Goal: Task Accomplishment & Management: Manage account settings

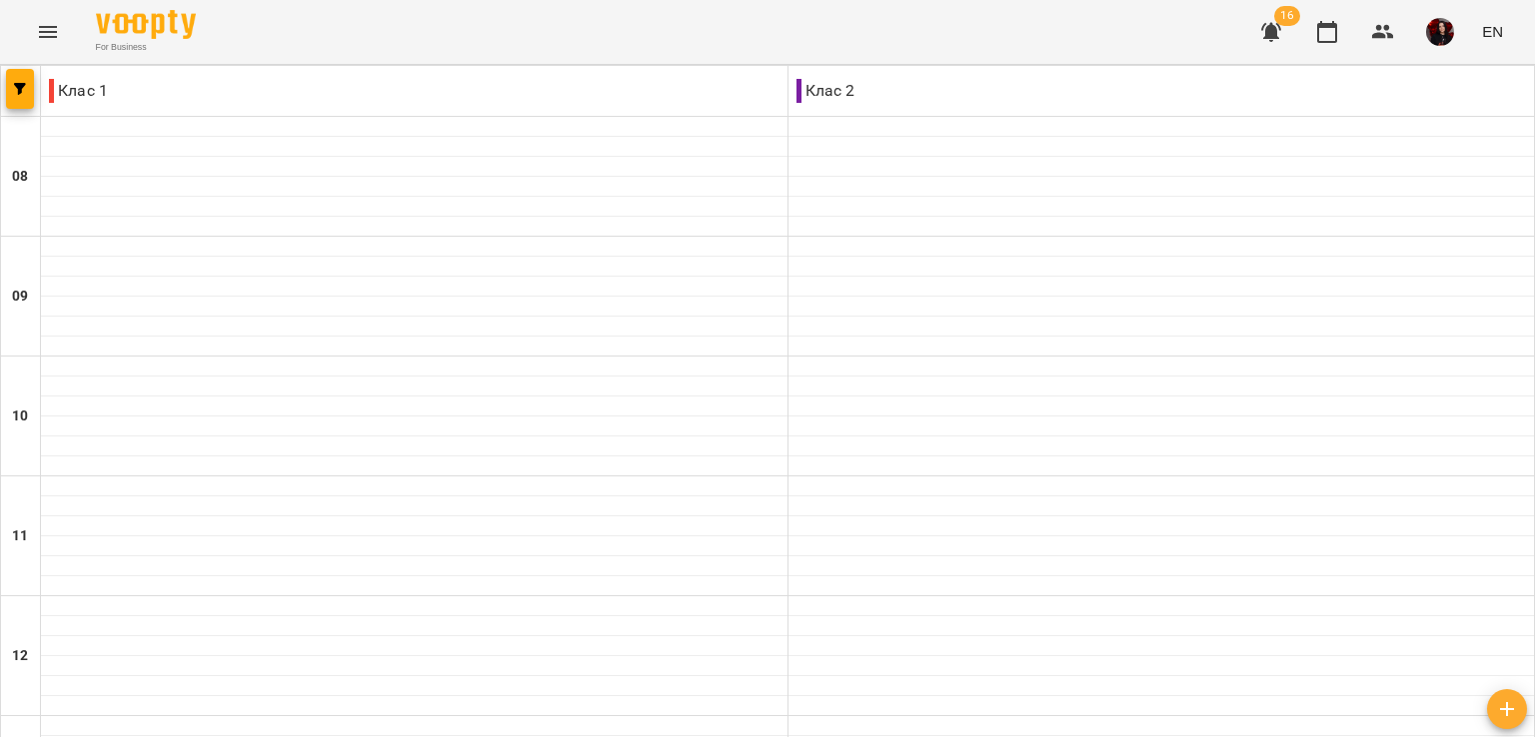
scroll to position [913, 0]
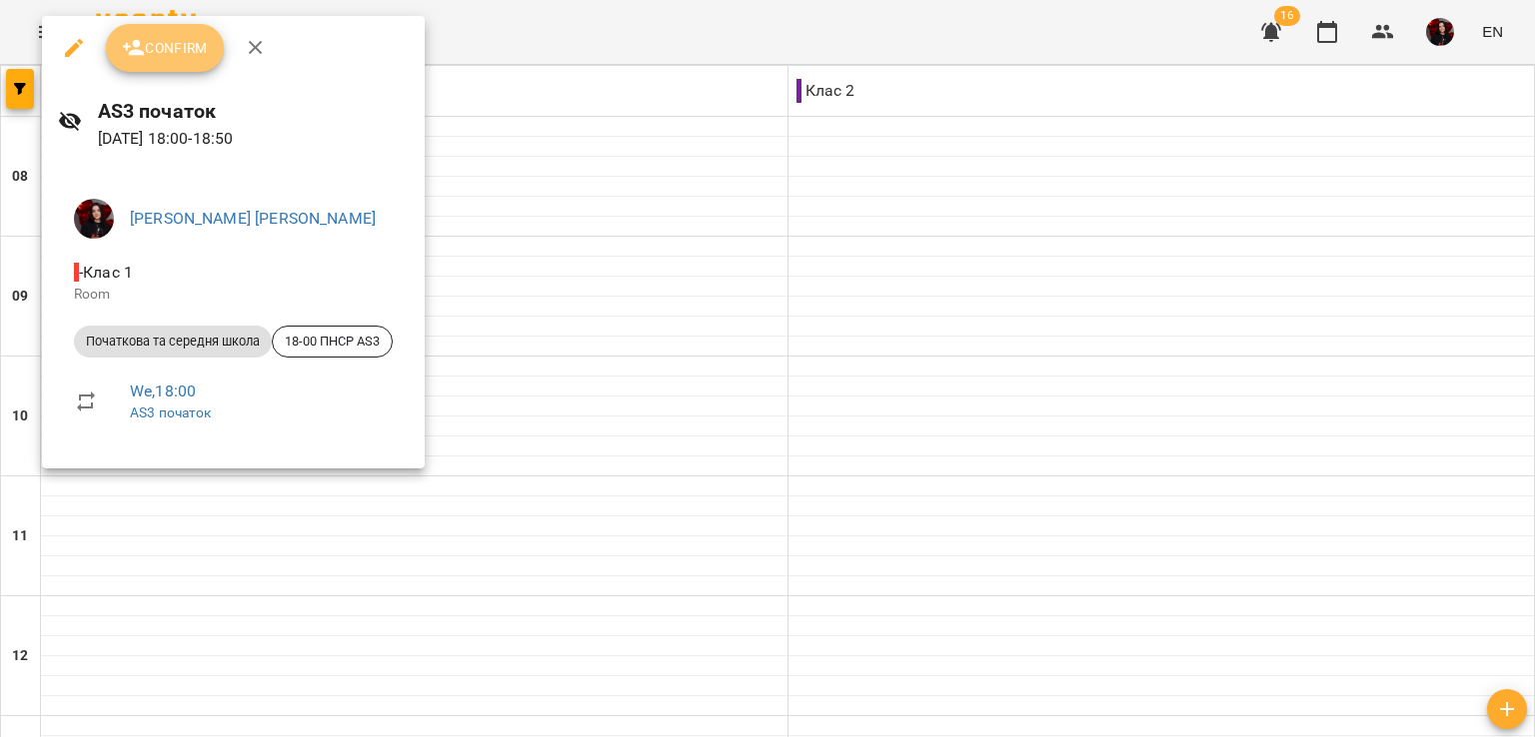
click at [208, 41] on button "Confirm" at bounding box center [165, 48] width 118 height 48
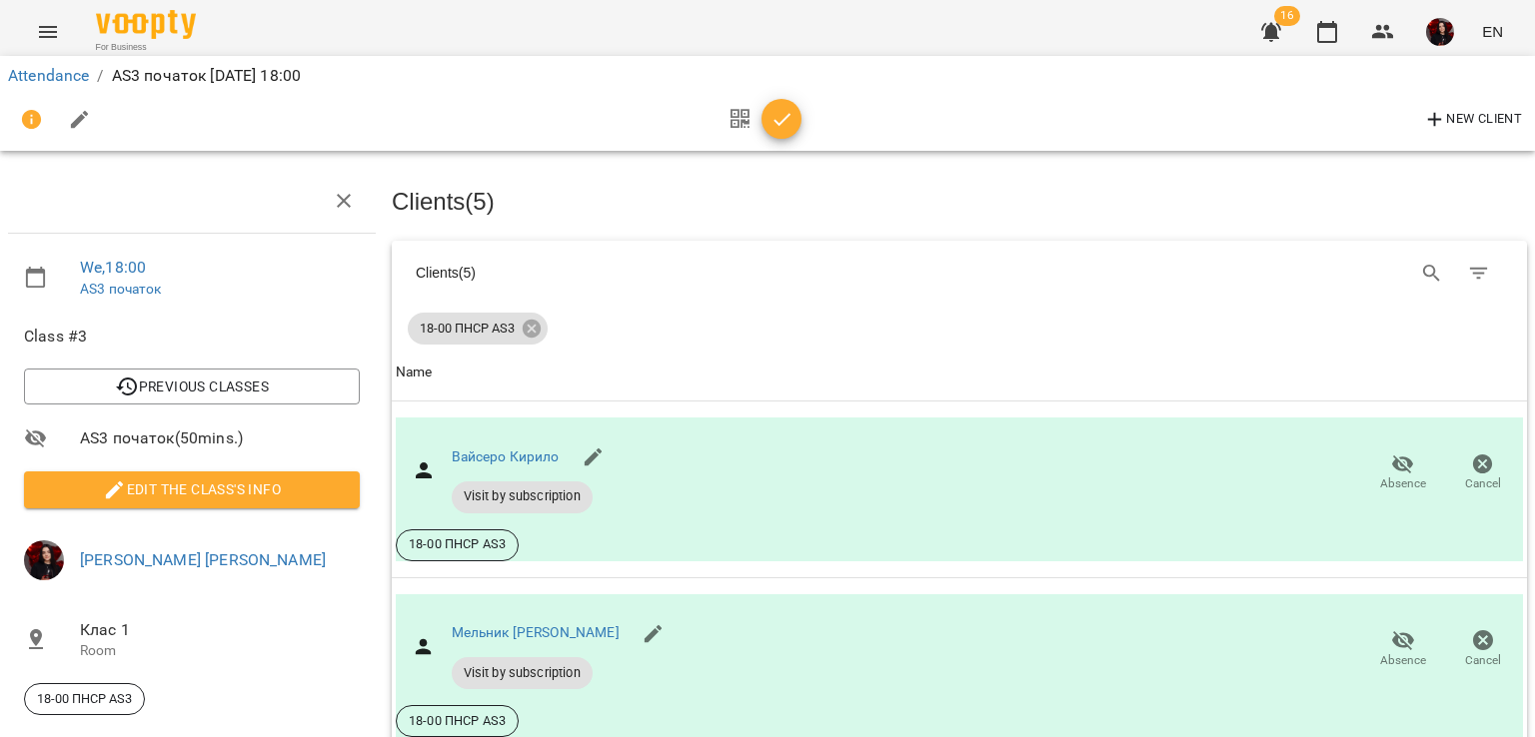
scroll to position [310, 0]
click at [795, 111] on span "button" at bounding box center [781, 120] width 40 height 24
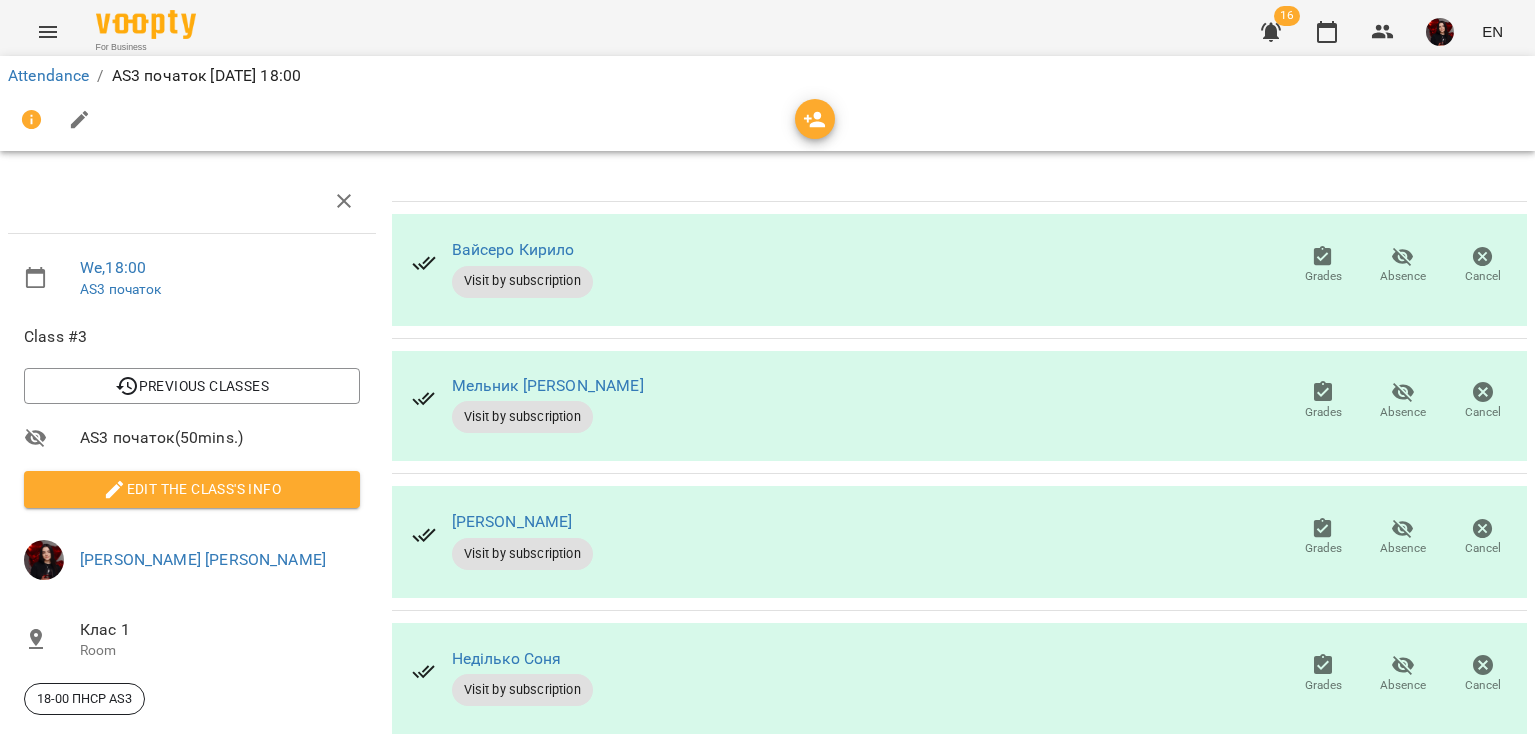
scroll to position [184, 0]
click at [1311, 381] on icon "button" at bounding box center [1323, 393] width 24 height 24
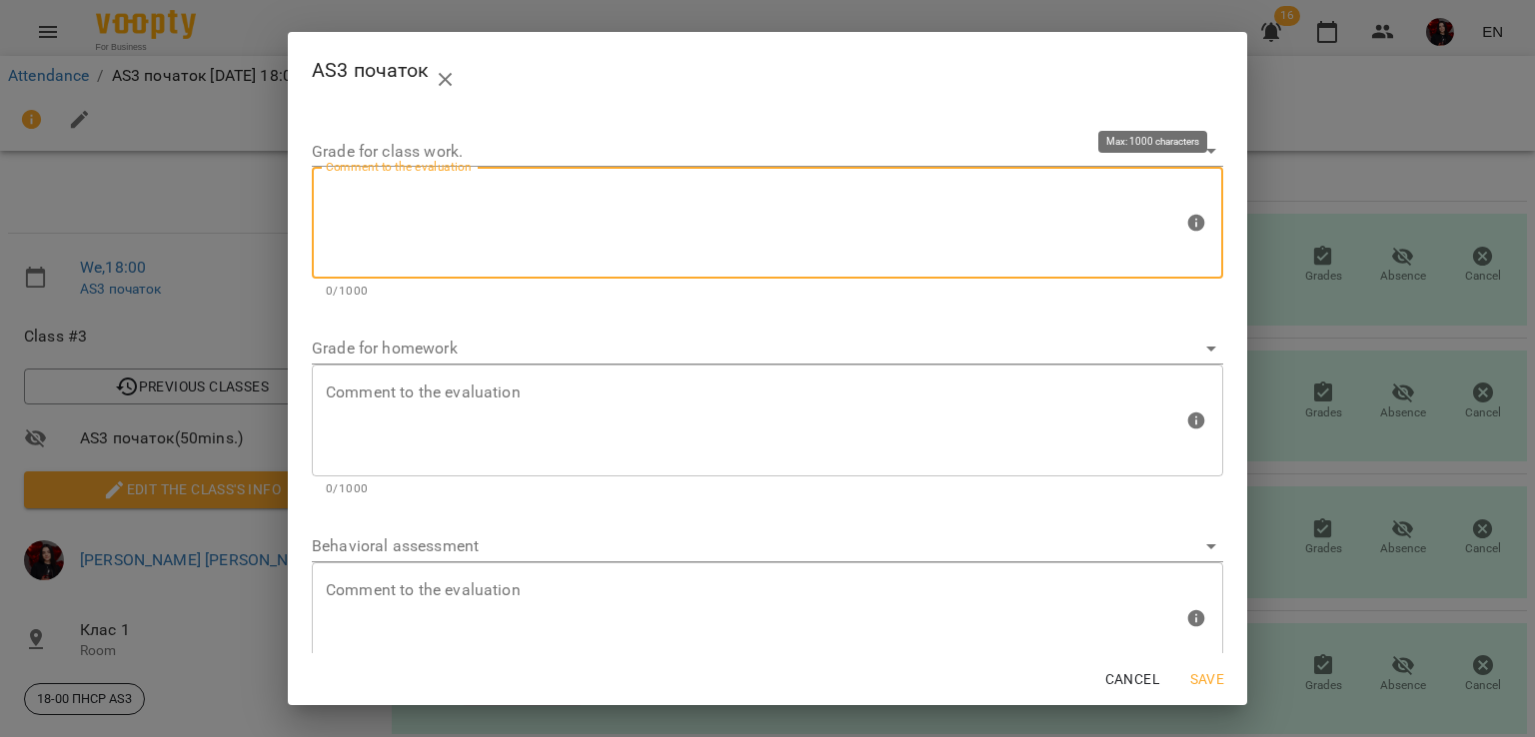
click at [825, 238] on textarea at bounding box center [754, 223] width 857 height 75
type textarea "*"
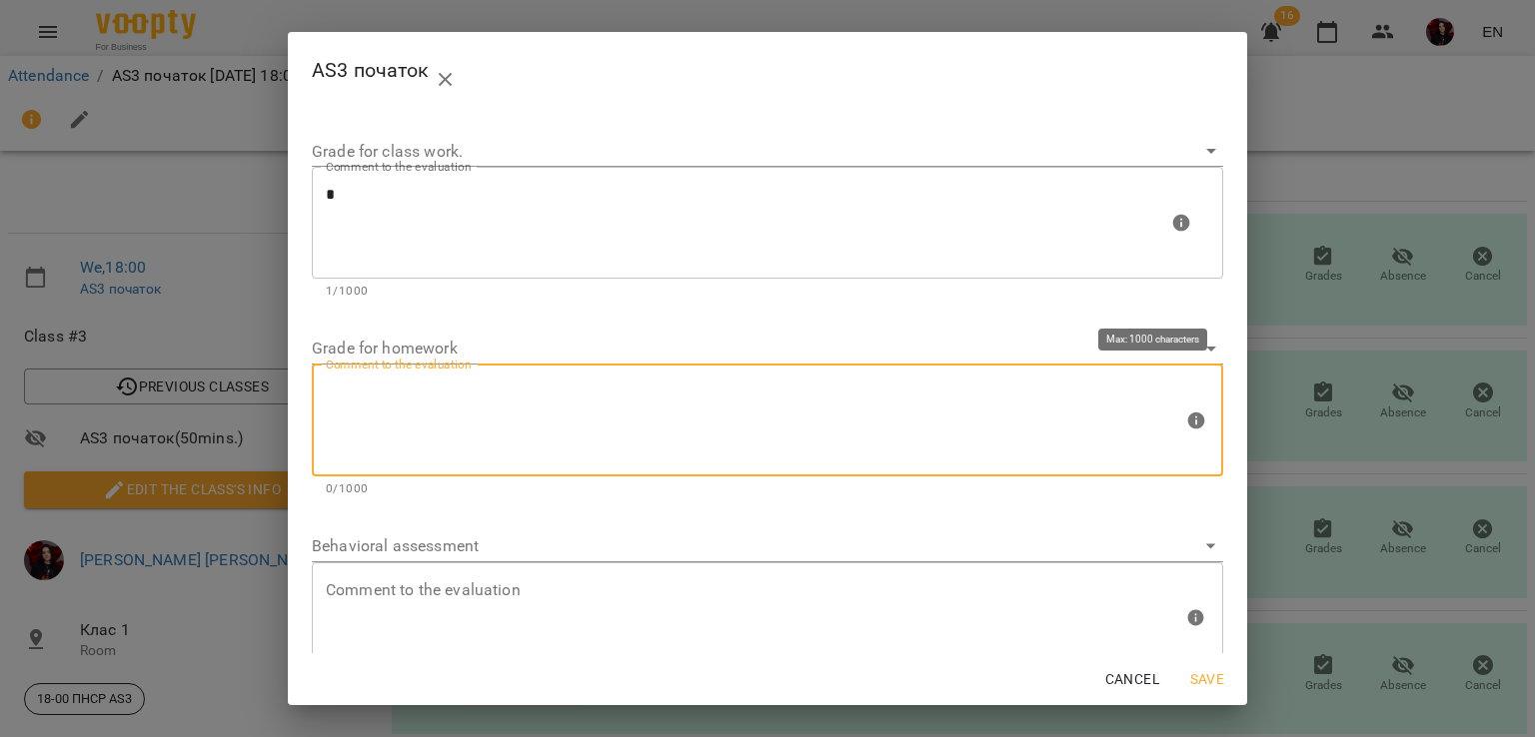
click at [640, 410] on textarea at bounding box center [754, 420] width 857 height 75
type textarea "*"
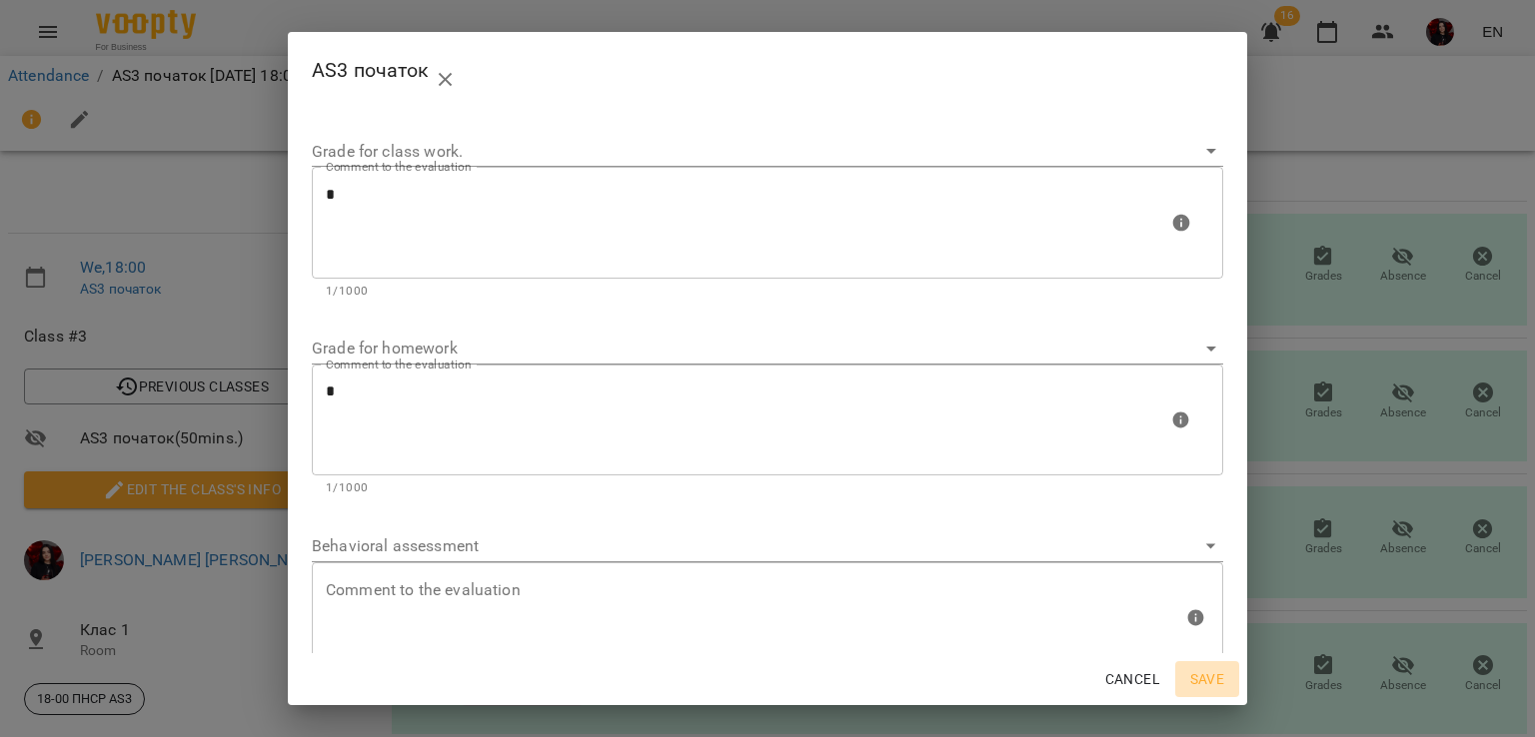
click at [1203, 680] on span "Save" at bounding box center [1207, 679] width 48 height 24
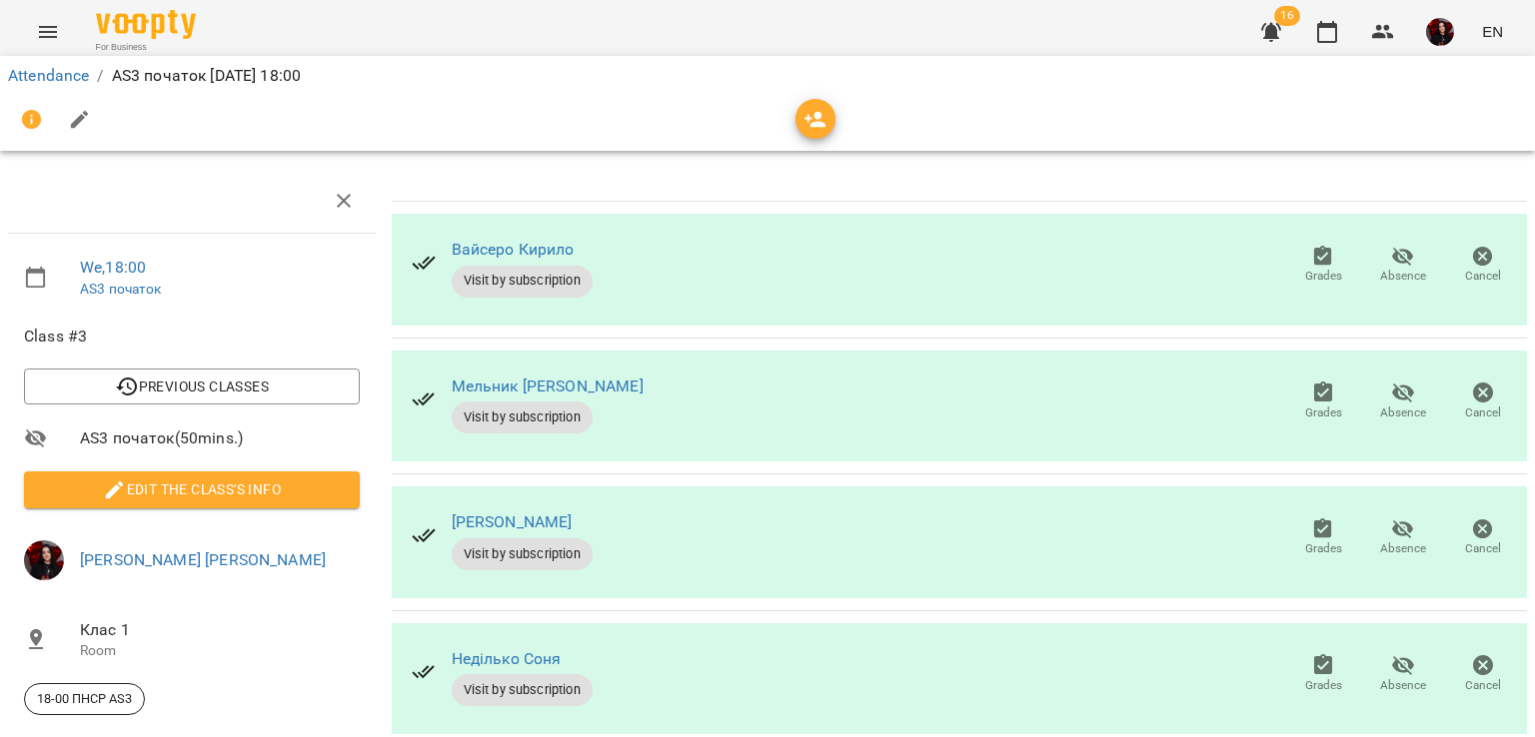
scroll to position [0, 0]
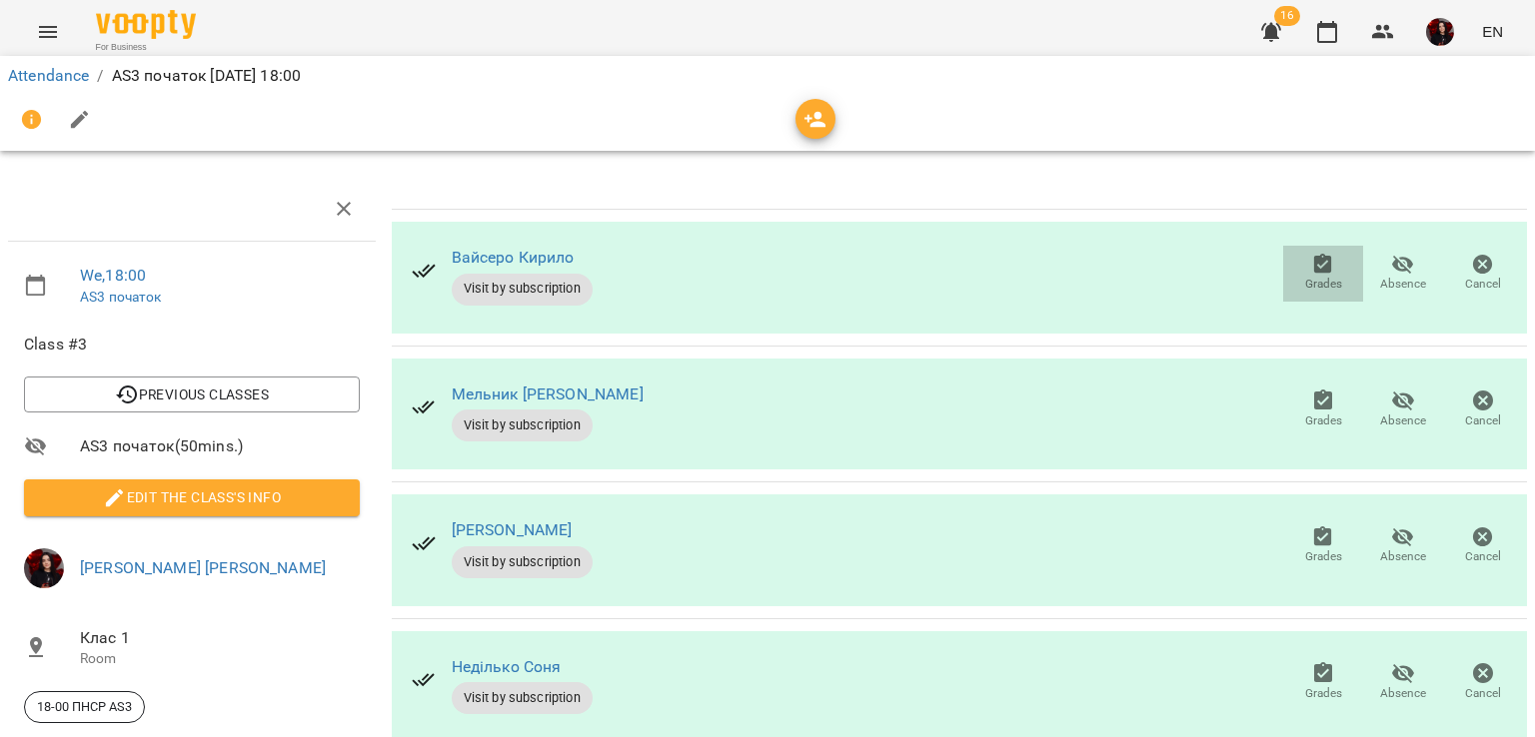
click at [1311, 269] on icon "button" at bounding box center [1323, 265] width 24 height 24
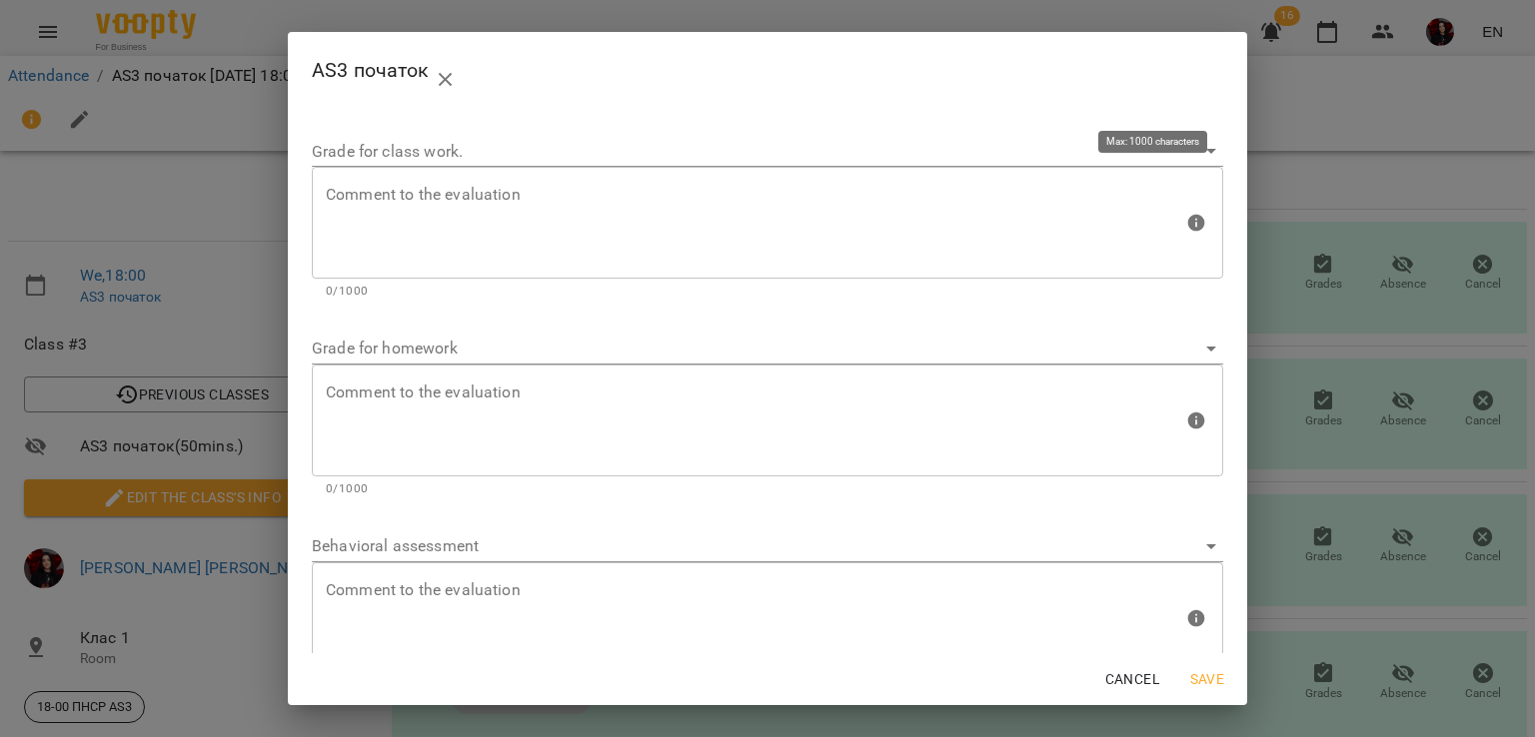
click at [378, 183] on div "Comment to the evaluation" at bounding box center [767, 223] width 911 height 112
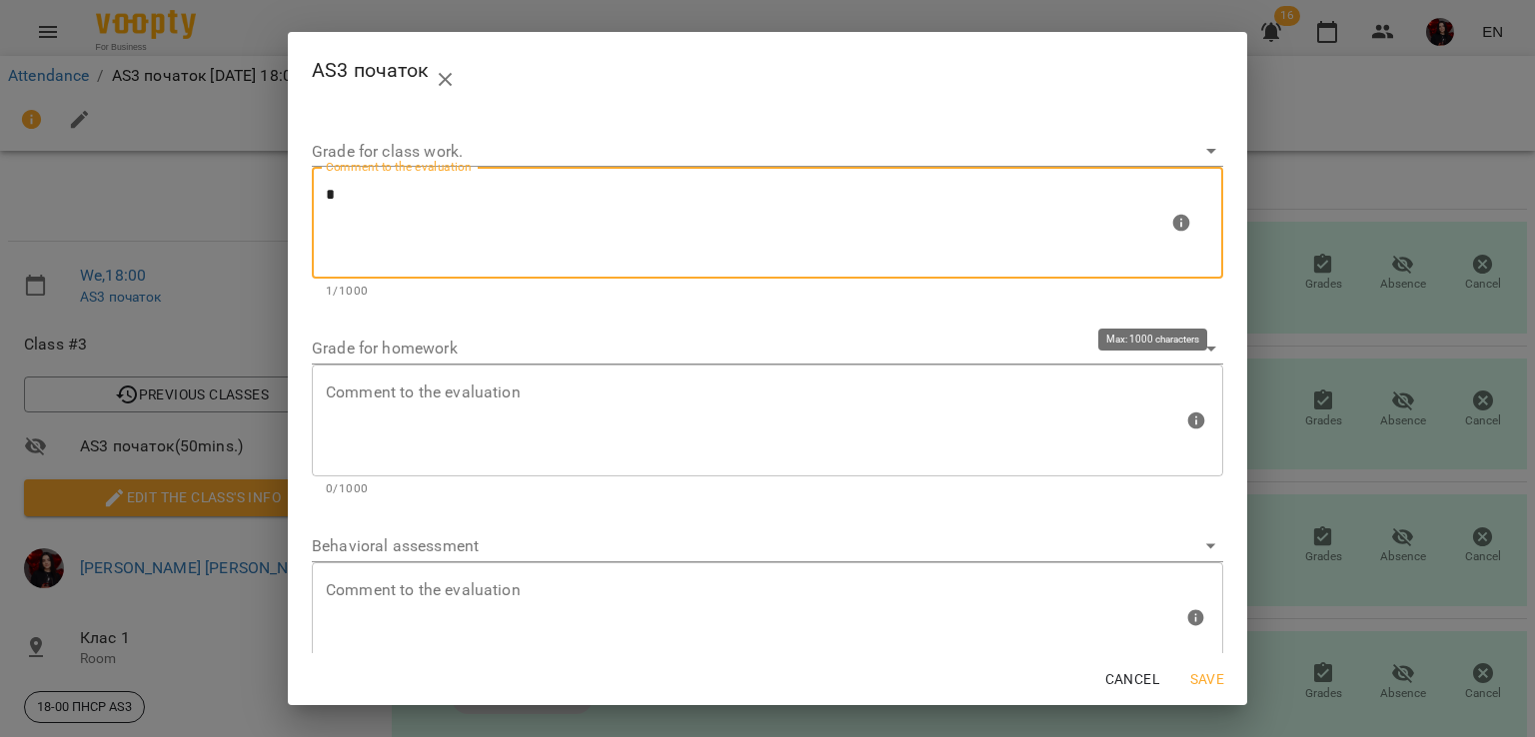
type textarea "*"
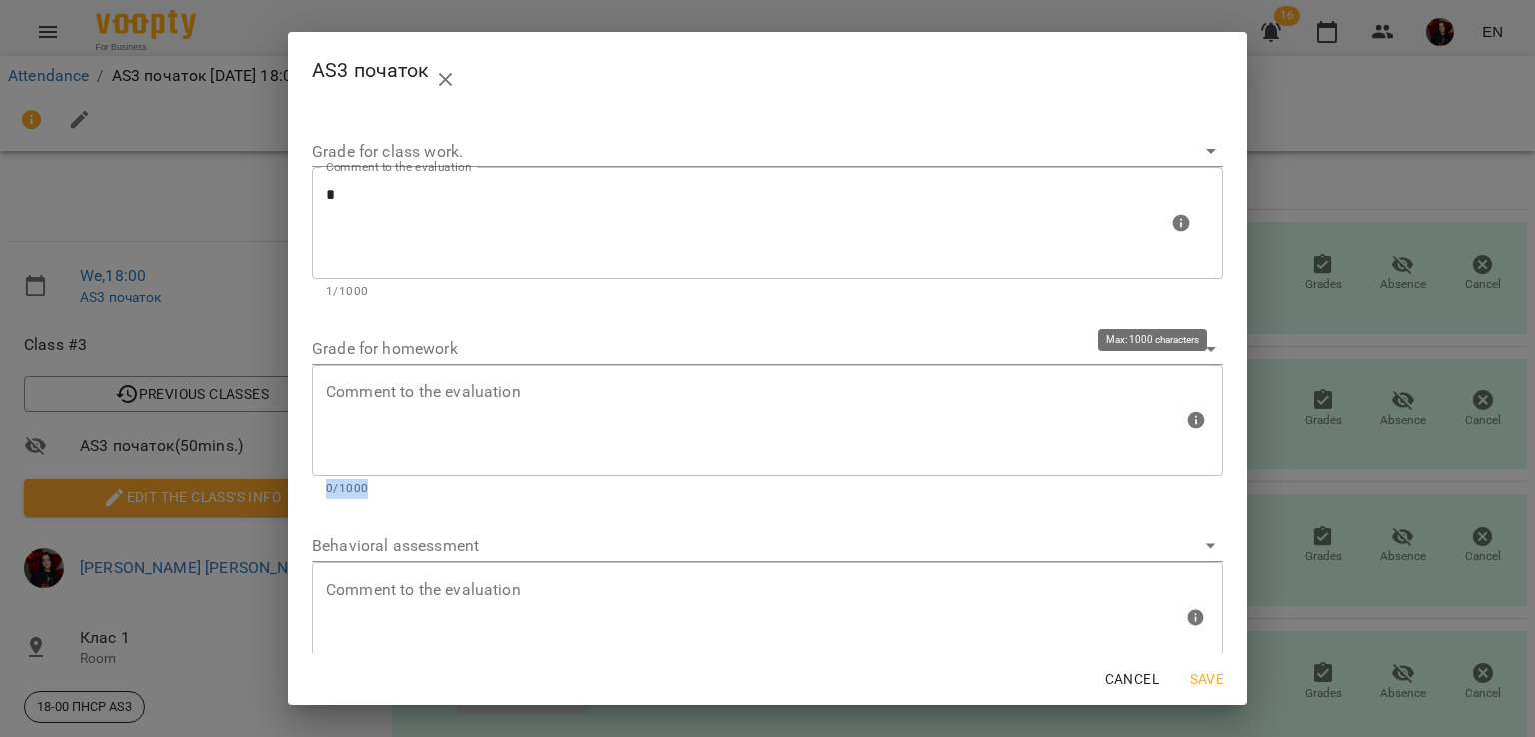
drag, startPoint x: 527, startPoint y: 482, endPoint x: 469, endPoint y: 389, distance: 109.5
click at [469, 389] on div "Comment to the evaluation Comment to the evaluation 0/1000" at bounding box center [767, 432] width 911 height 134
click at [469, 389] on textarea at bounding box center [754, 420] width 857 height 75
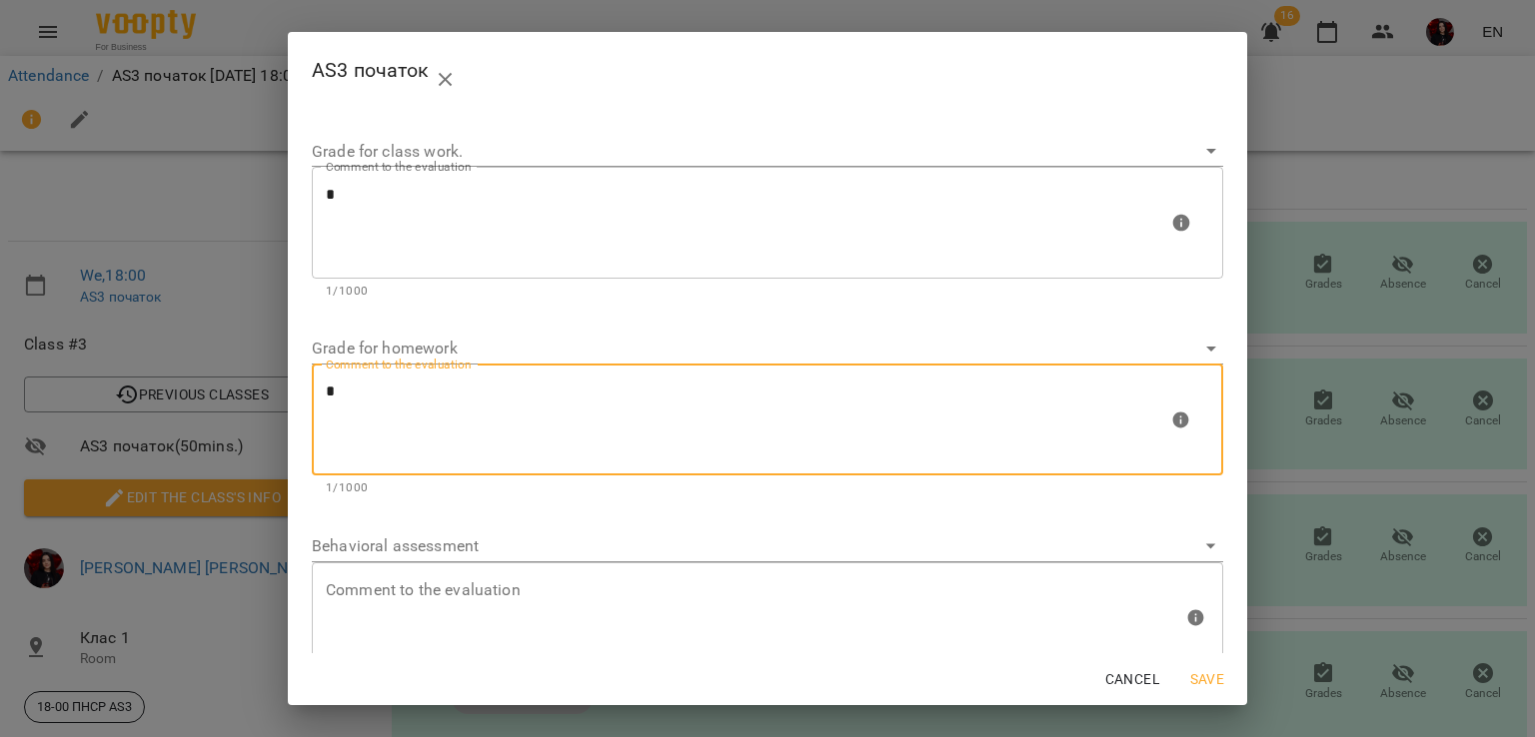
type textarea "*"
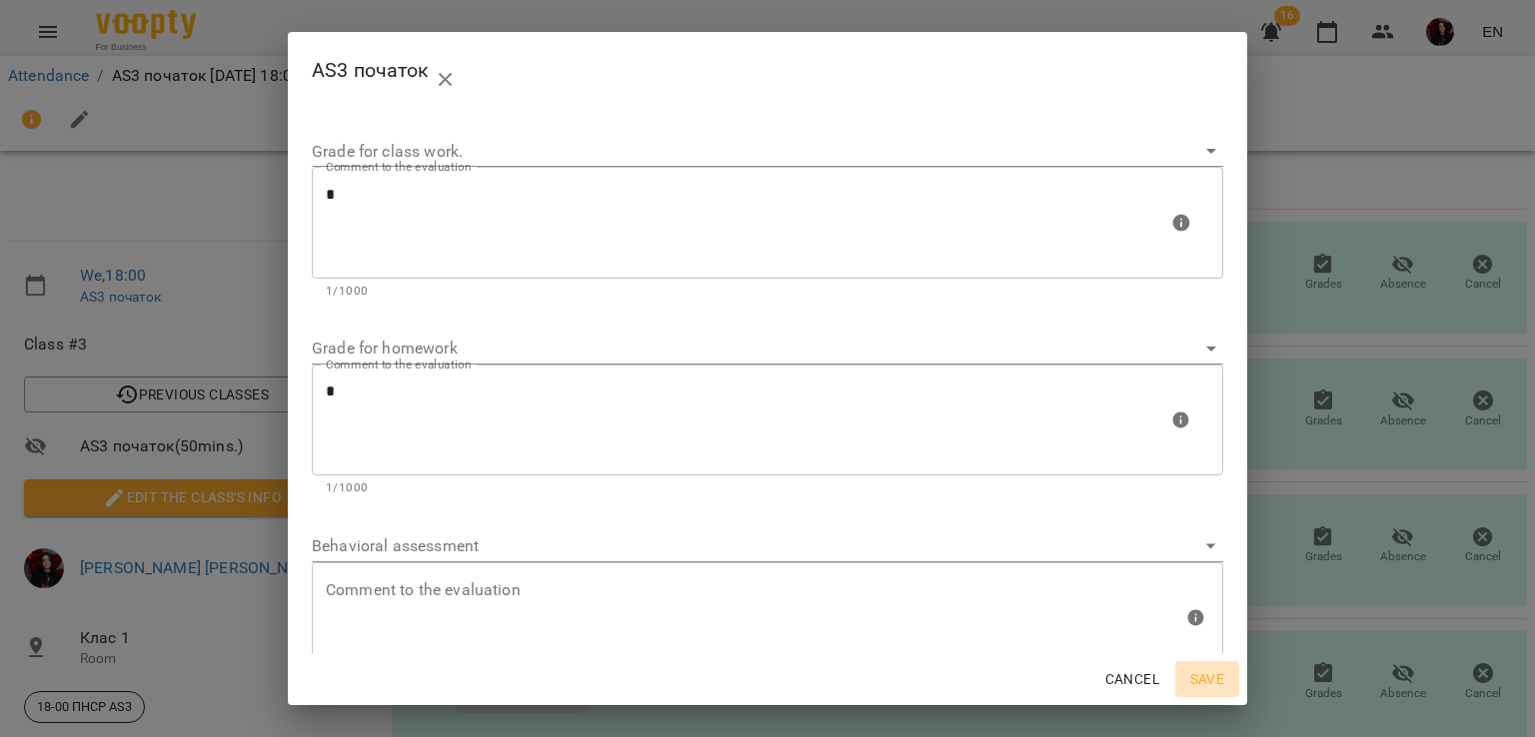
click at [1197, 686] on span "Save" at bounding box center [1207, 679] width 48 height 24
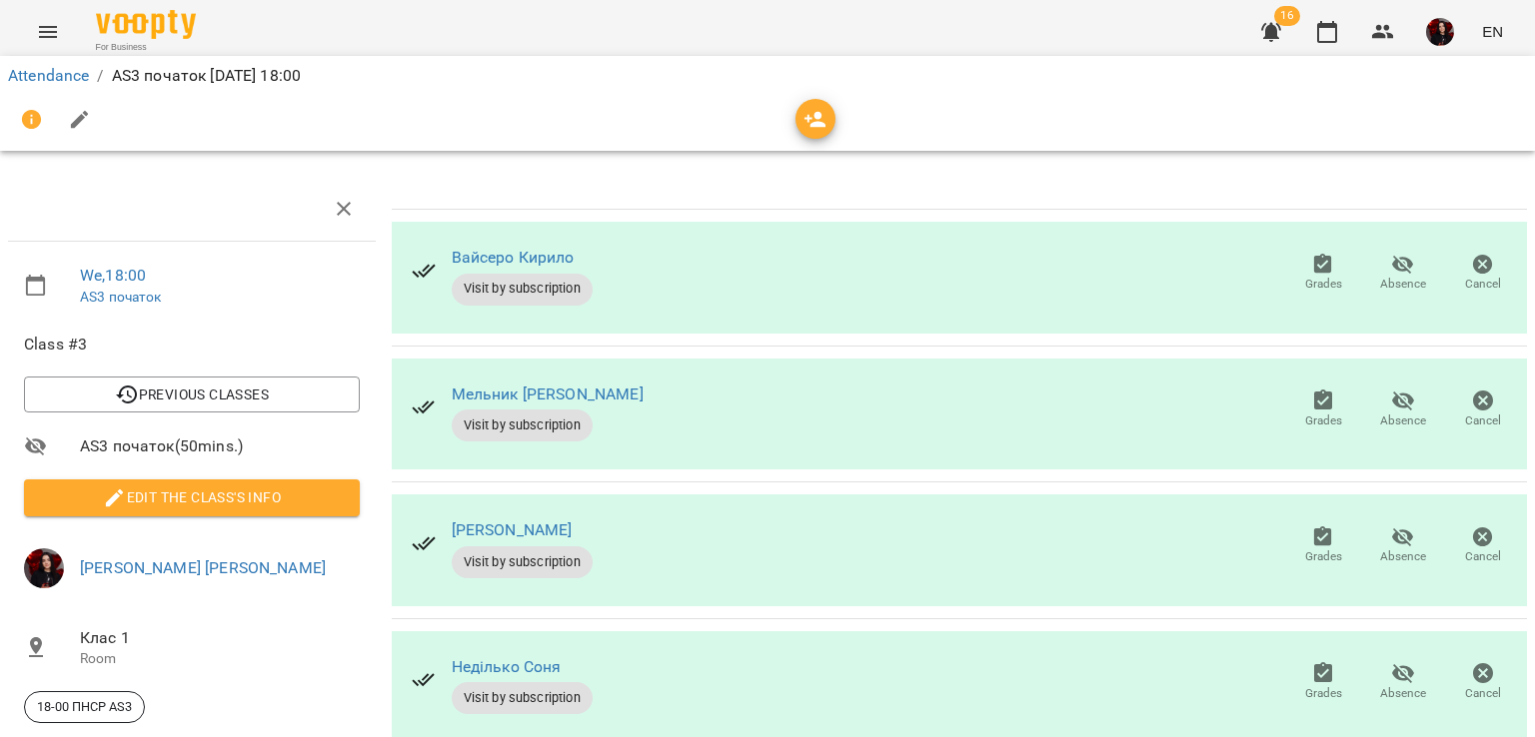
scroll to position [184, 0]
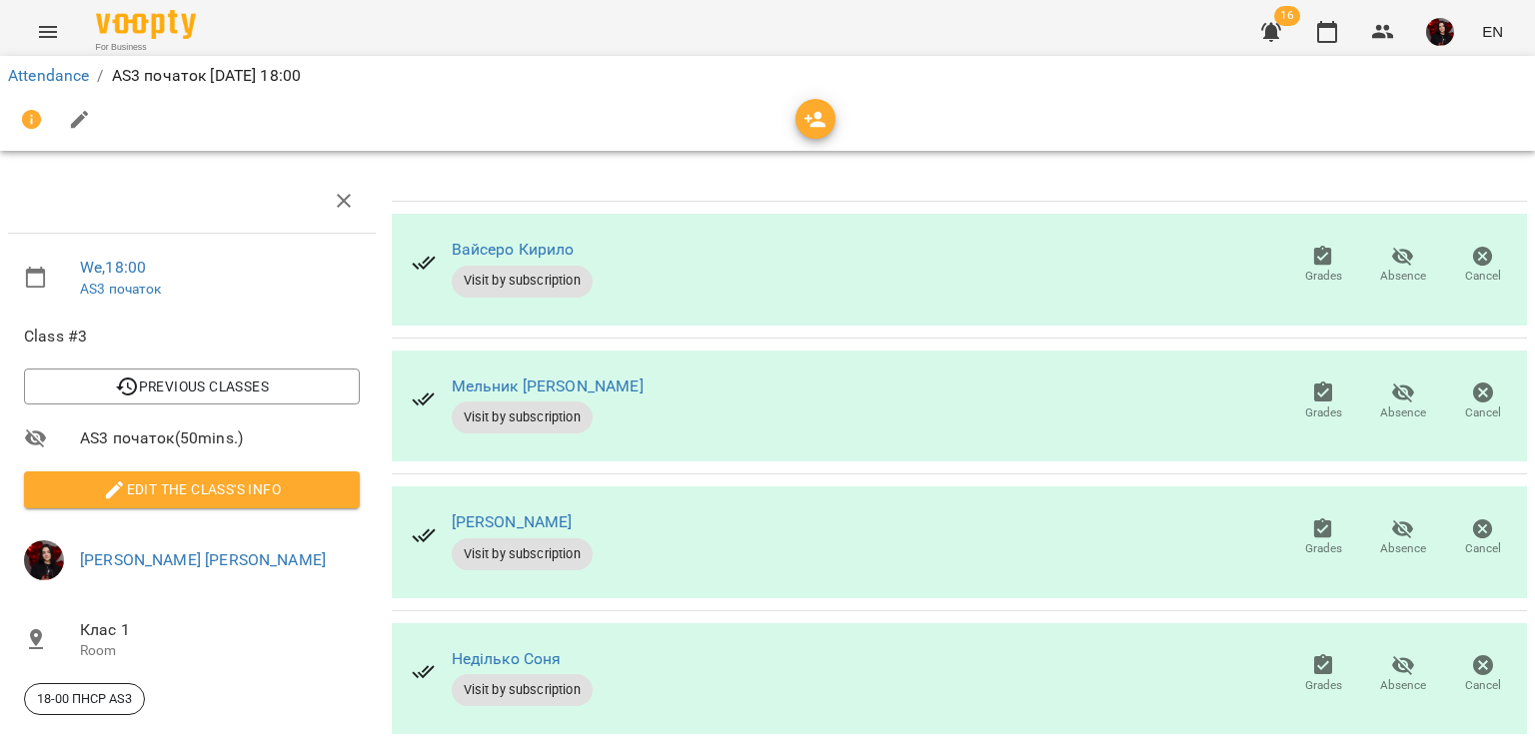
click at [1305, 677] on span "Grades" at bounding box center [1323, 685] width 37 height 17
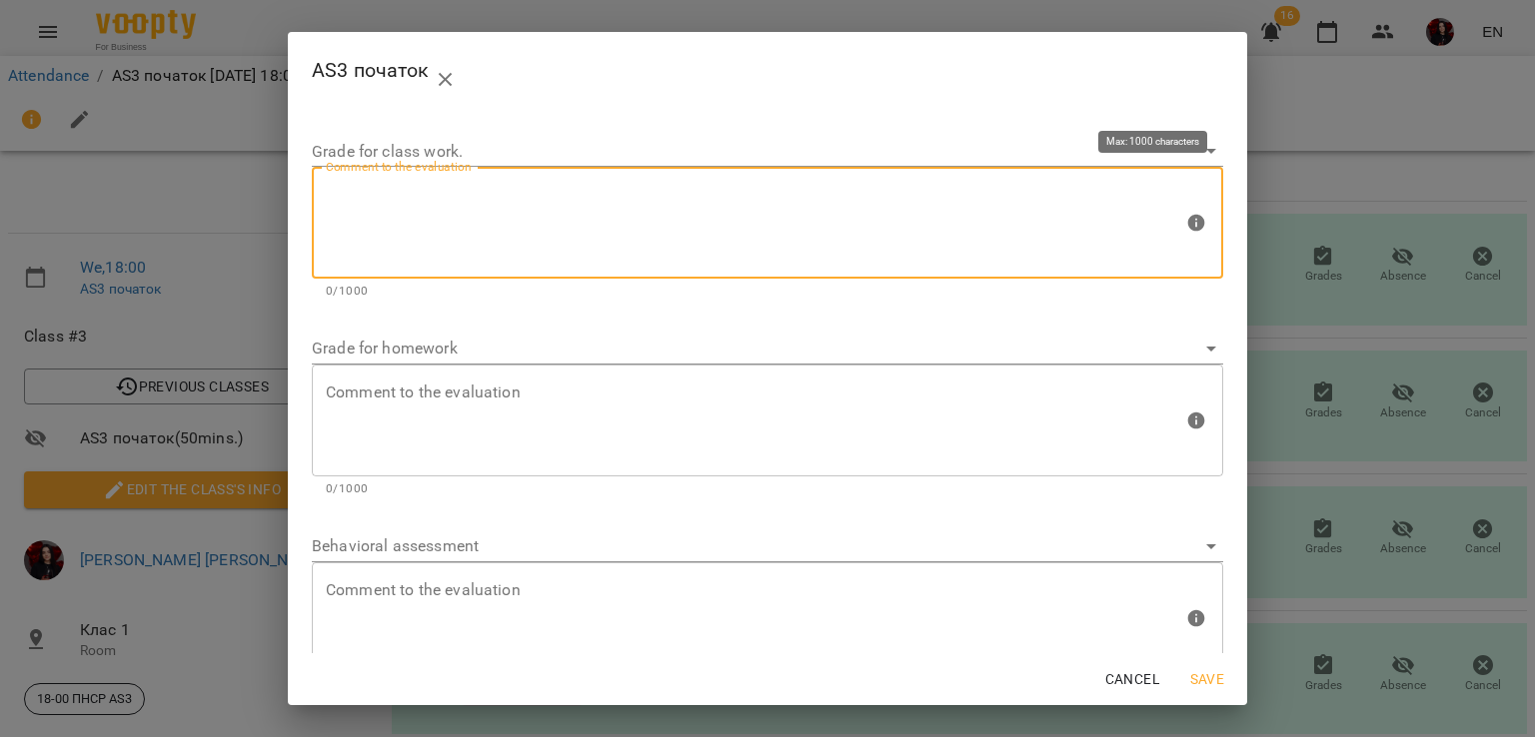
click at [675, 233] on textarea at bounding box center [754, 223] width 857 height 75
type textarea "*"
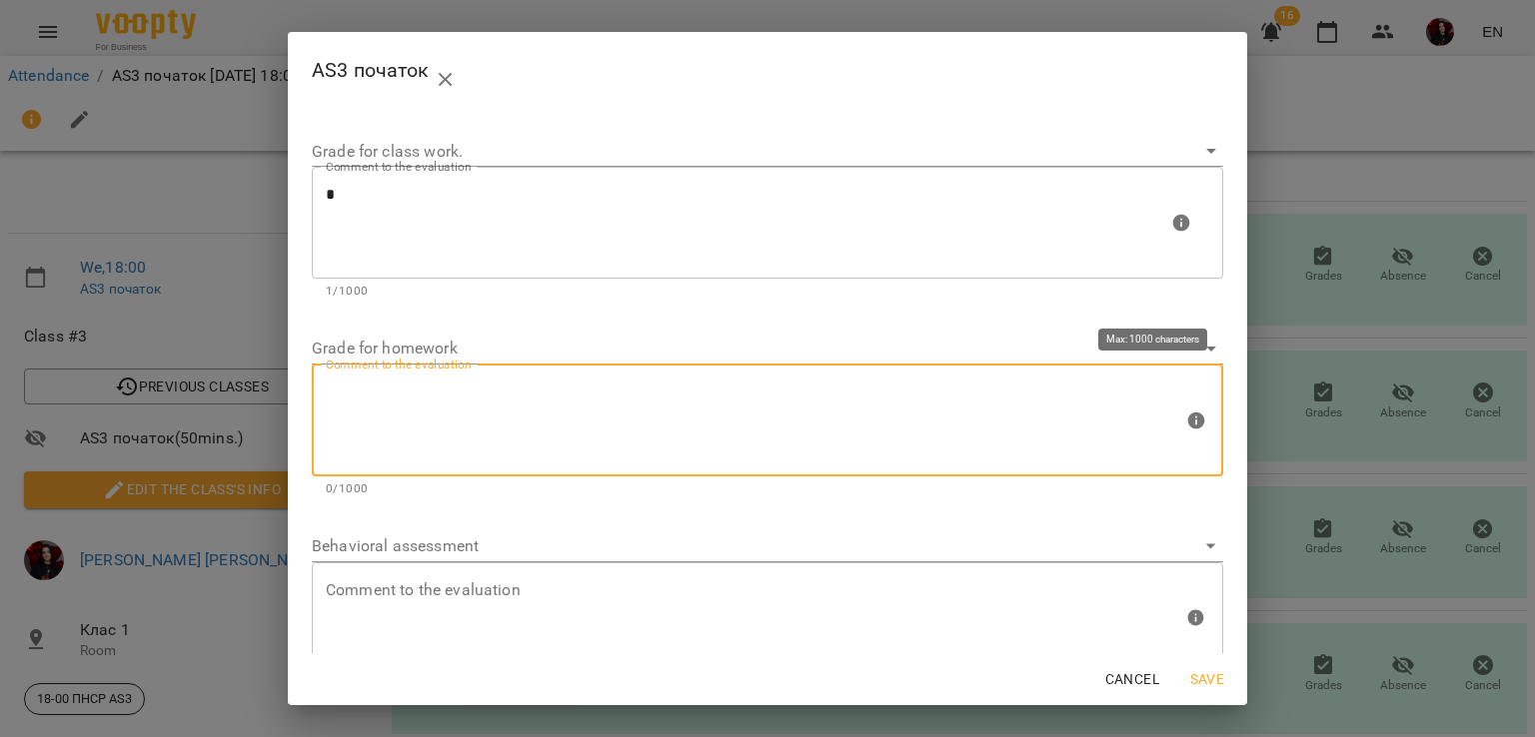
click at [530, 429] on textarea at bounding box center [754, 420] width 857 height 75
type textarea "*"
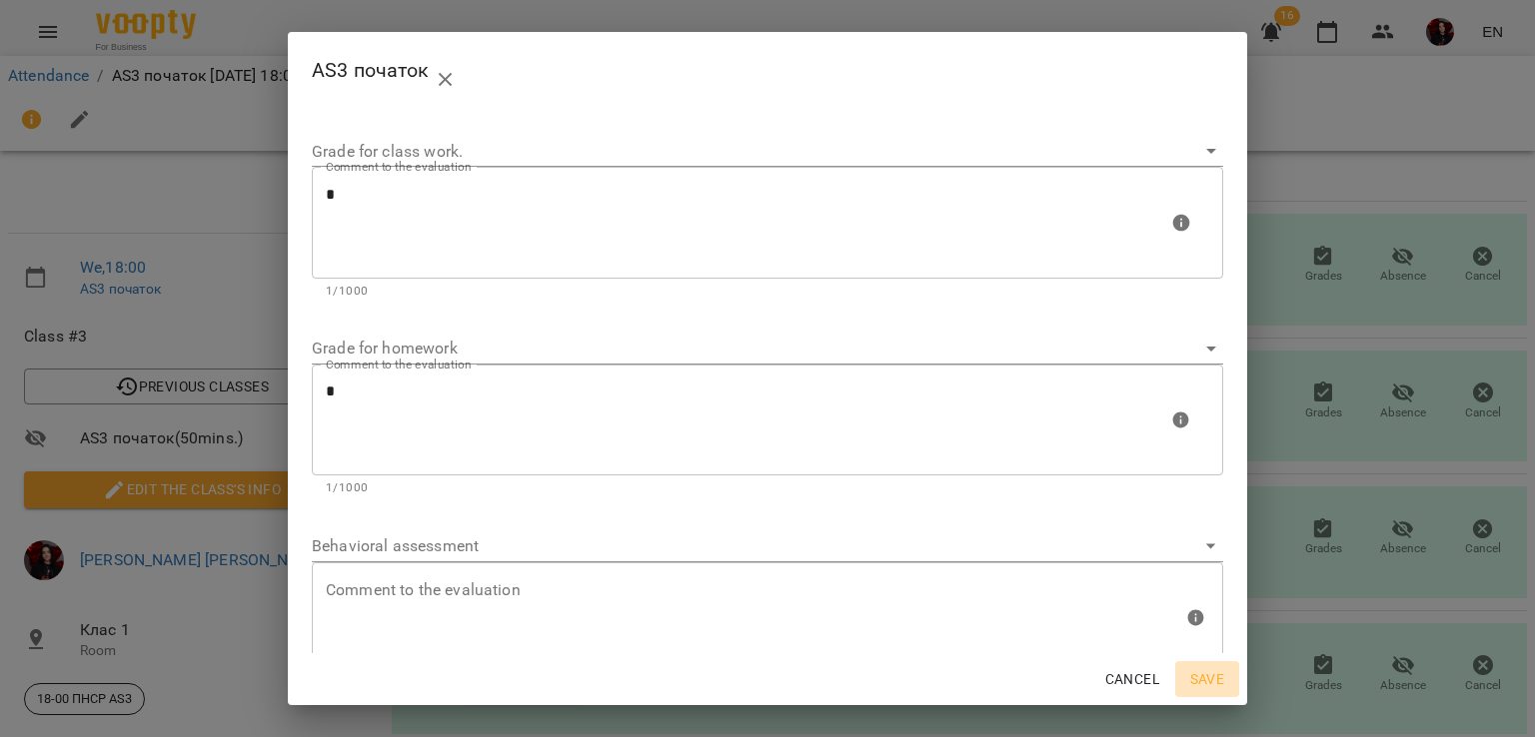
click at [1196, 681] on span "Save" at bounding box center [1207, 679] width 48 height 24
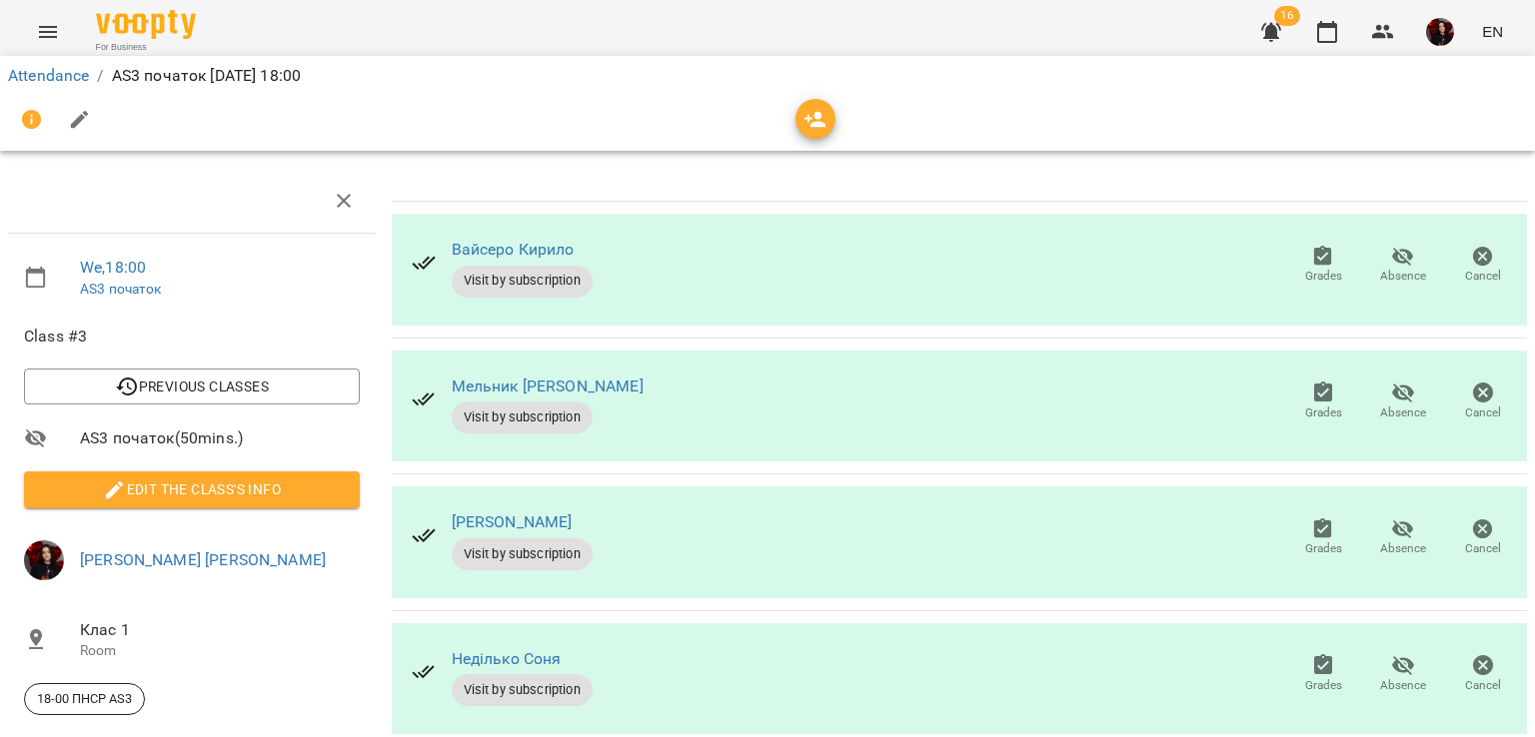
scroll to position [184, 8]
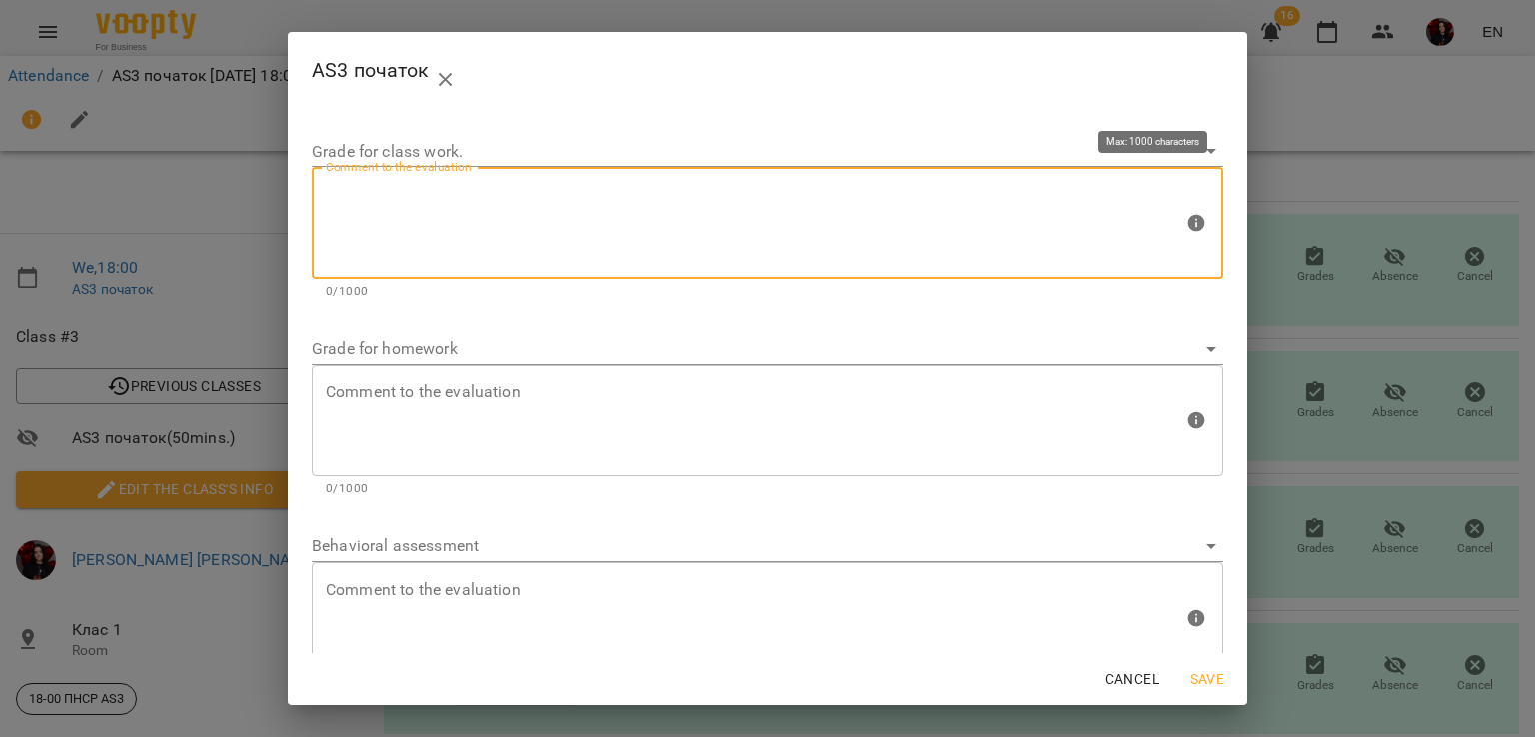
click at [570, 239] on textarea at bounding box center [754, 223] width 857 height 75
type textarea "*"
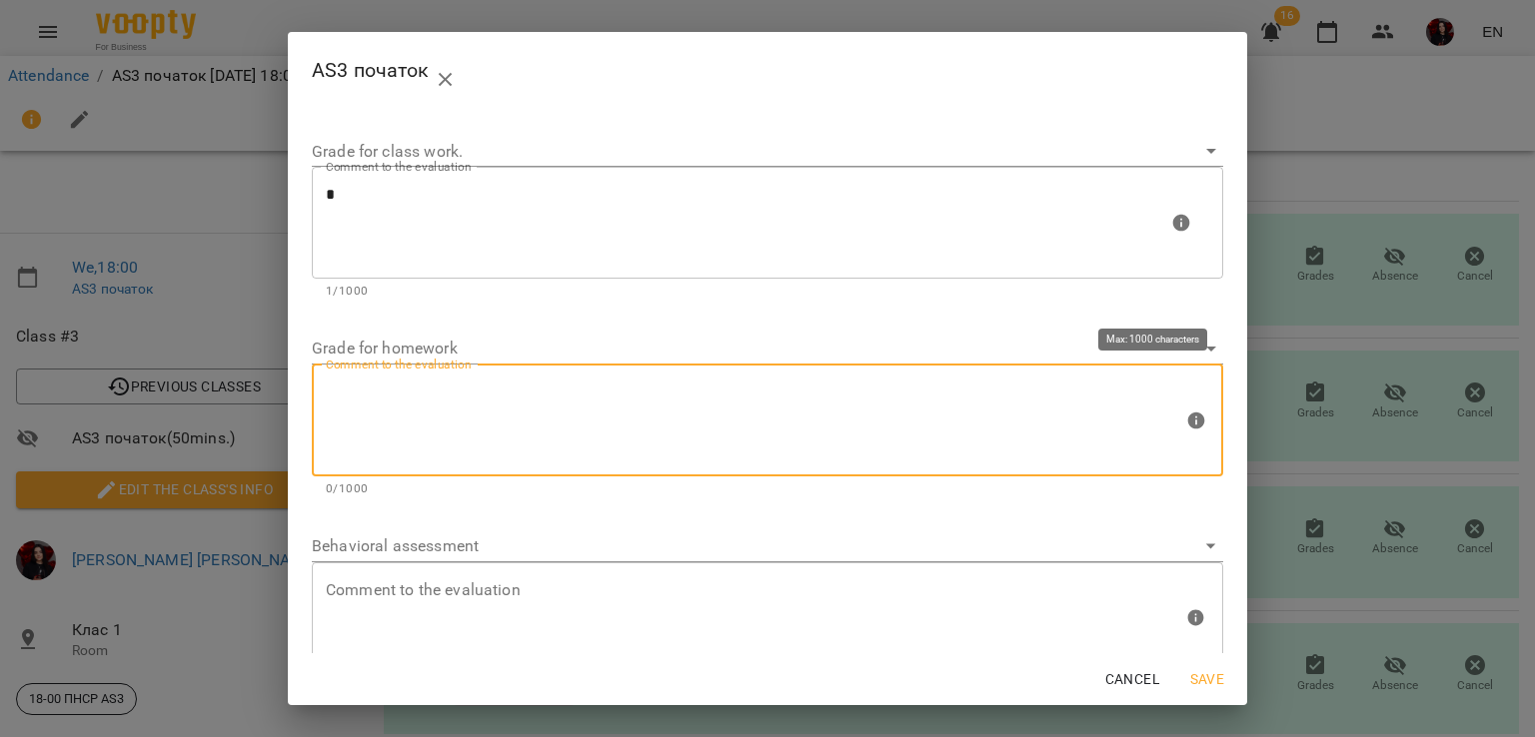
click at [652, 417] on textarea at bounding box center [754, 420] width 857 height 75
type textarea "*"
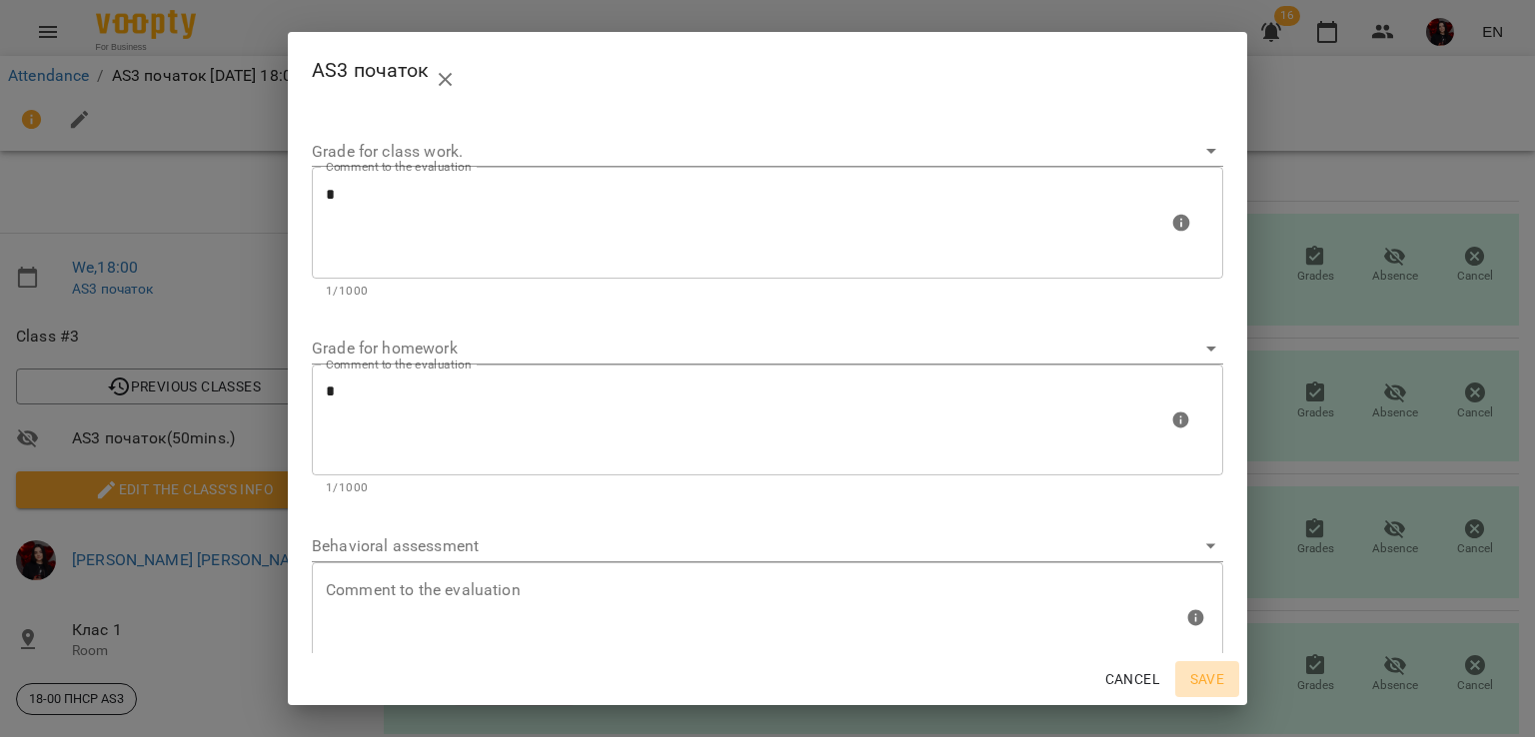
click at [1207, 678] on span "Save" at bounding box center [1207, 679] width 48 height 24
